Goal: Information Seeking & Learning: Check status

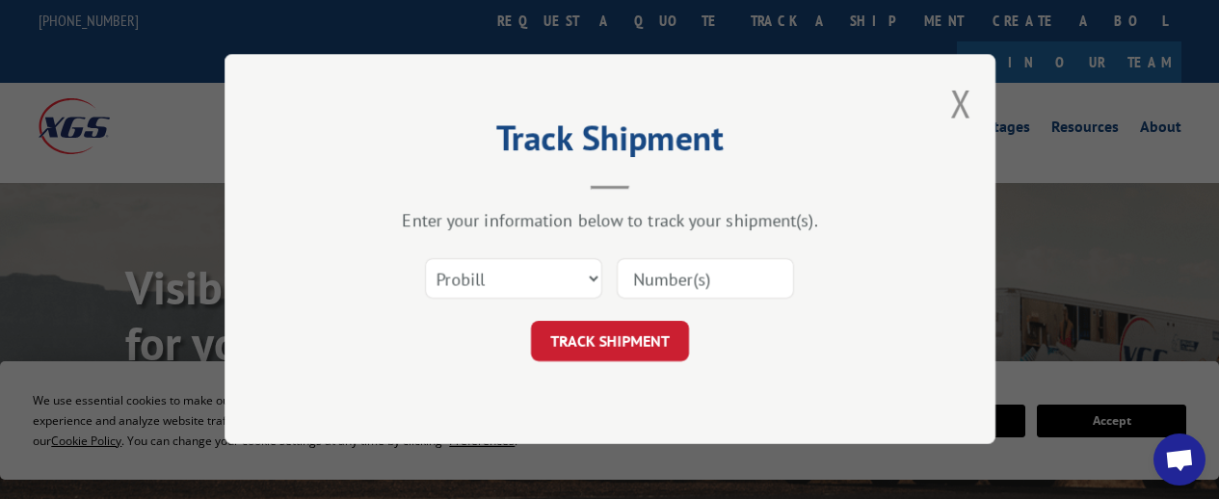
scroll to position [140, 0]
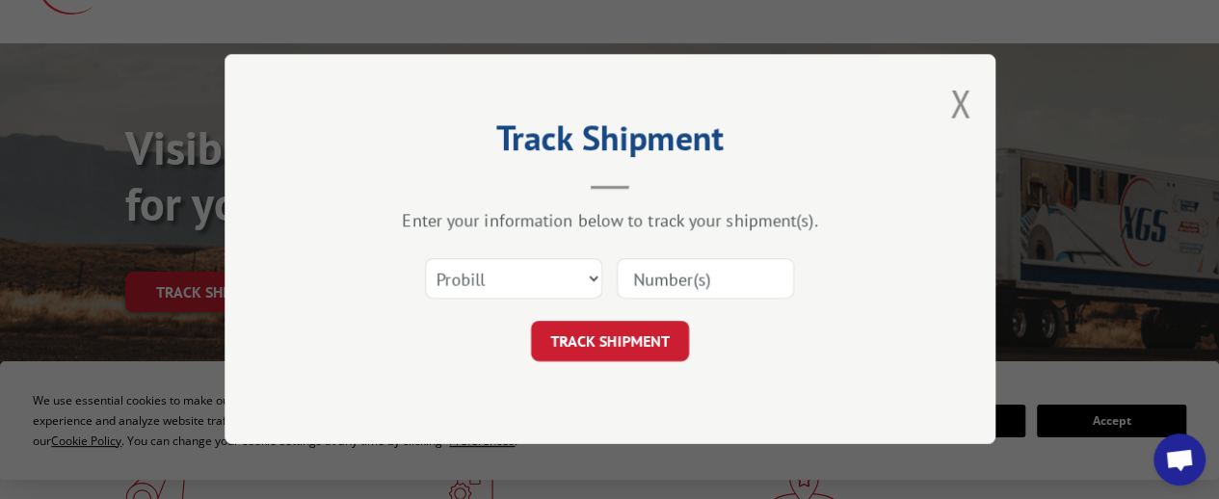
click at [657, 286] on input at bounding box center [705, 279] width 177 height 40
paste input "16780752"
type input "16780752"
click at [650, 341] on button "TRACK SHIPMENT" at bounding box center [610, 342] width 158 height 40
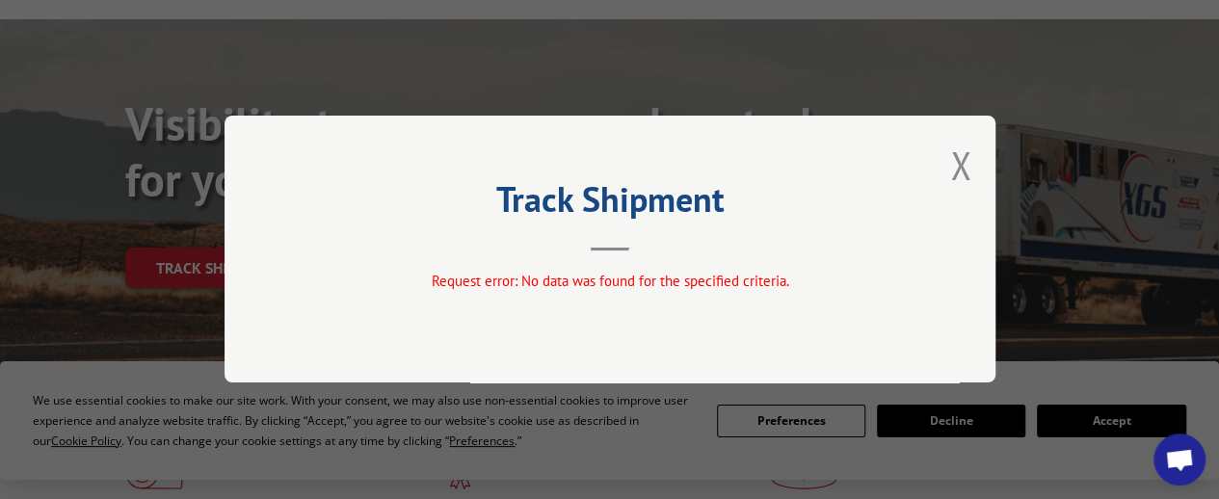
scroll to position [236, 0]
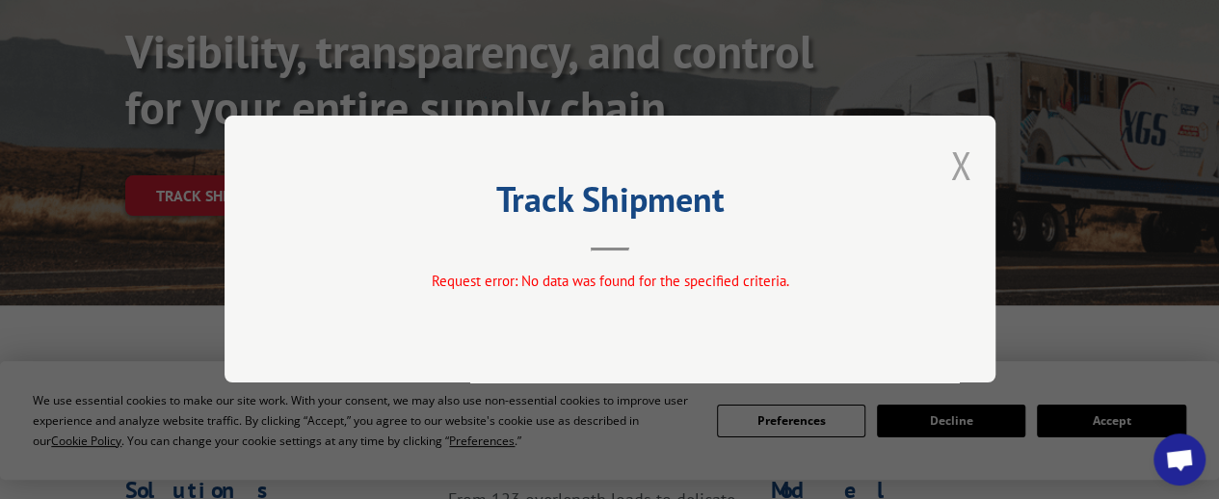
click at [964, 177] on button "Close modal" at bounding box center [960, 165] width 21 height 51
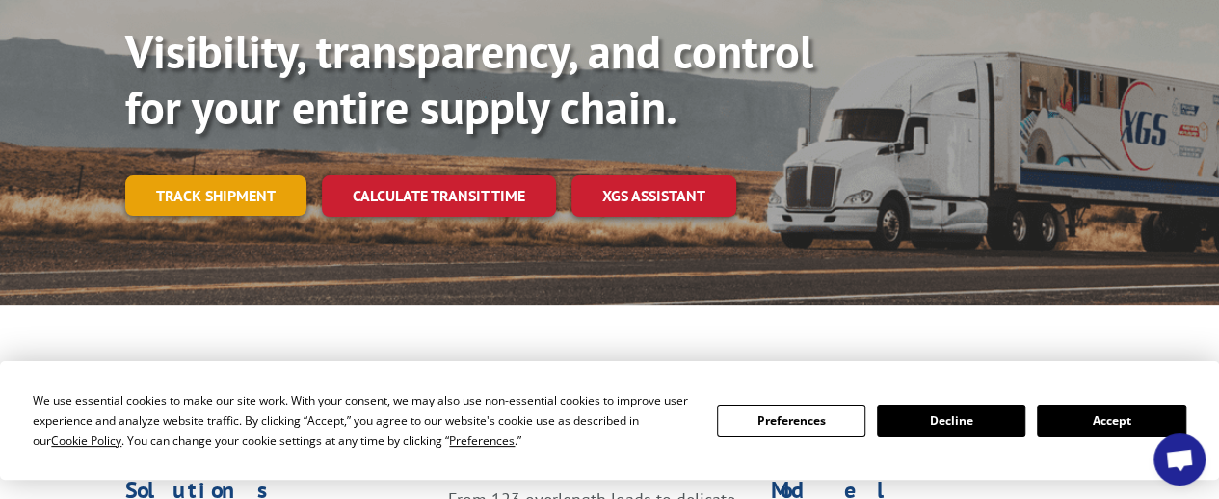
click at [202, 175] on link "Track shipment" at bounding box center [215, 195] width 181 height 40
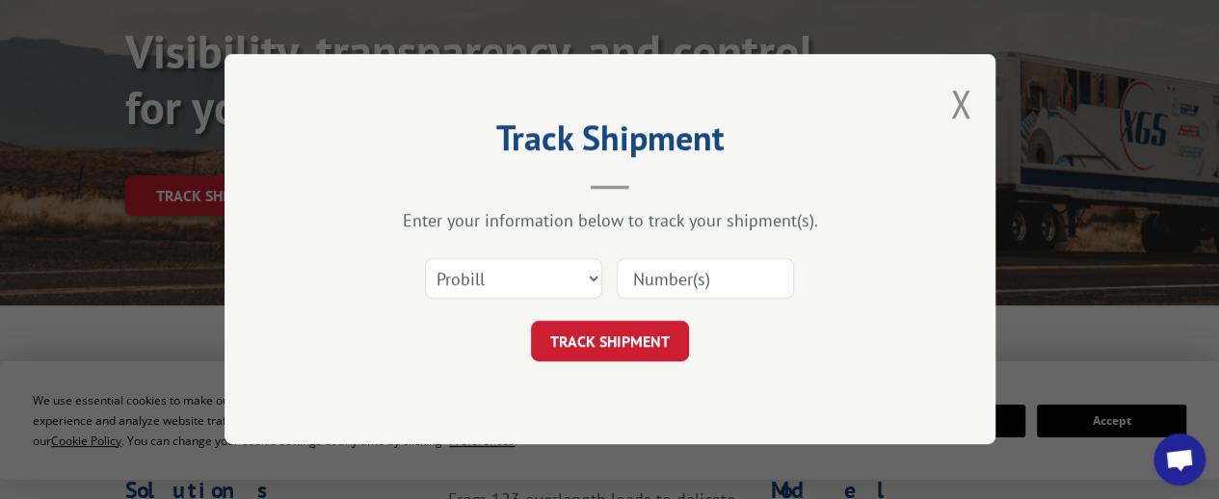
click at [736, 299] on div "Select category... Probill BOL PO" at bounding box center [610, 280] width 578 height 64
click at [705, 285] on input at bounding box center [705, 279] width 177 height 40
paste input "16780740"
type input "16780740"
click at [667, 348] on button "TRACK SHIPMENT" at bounding box center [610, 342] width 158 height 40
